Goal: Complete application form

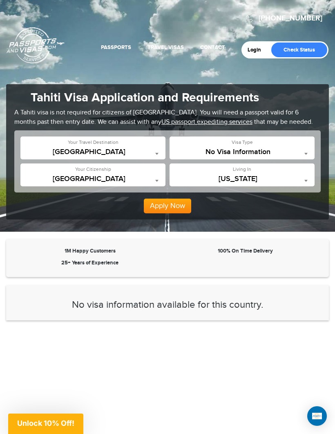
click at [87, 185] on span "United States" at bounding box center [93, 180] width 137 height 11
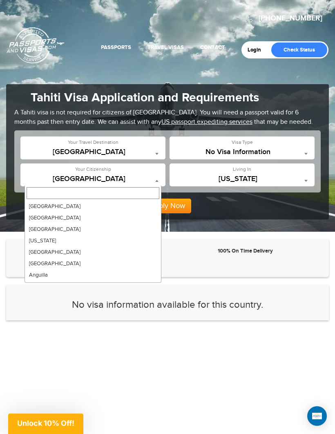
scroll to position [2722, 0]
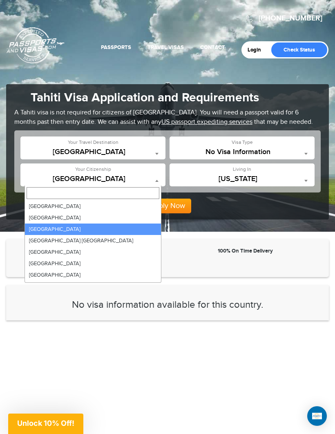
select select "**********"
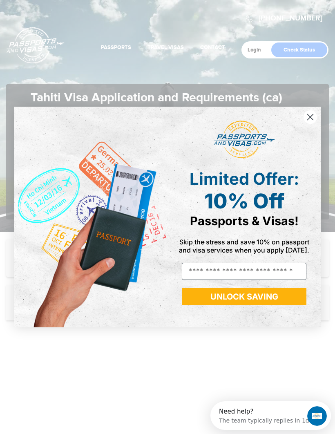
click at [305, 126] on div "POPUP Form" at bounding box center [244, 139] width 141 height 47
click at [307, 124] on icon "Close dialog" at bounding box center [310, 117] width 14 height 14
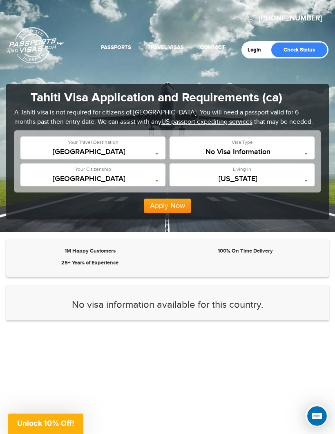
click at [310, 183] on span "[US_STATE]" at bounding box center [242, 180] width 137 height 11
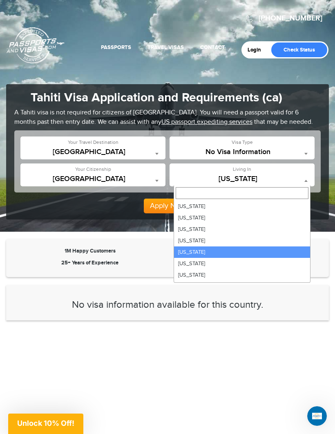
click at [303, 149] on span at bounding box center [306, 153] width 8 height 11
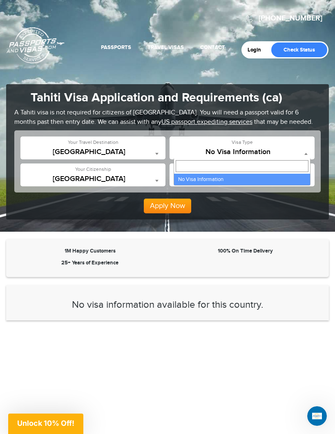
click at [308, 152] on span at bounding box center [306, 153] width 8 height 11
